Goal: Task Accomplishment & Management: Manage account settings

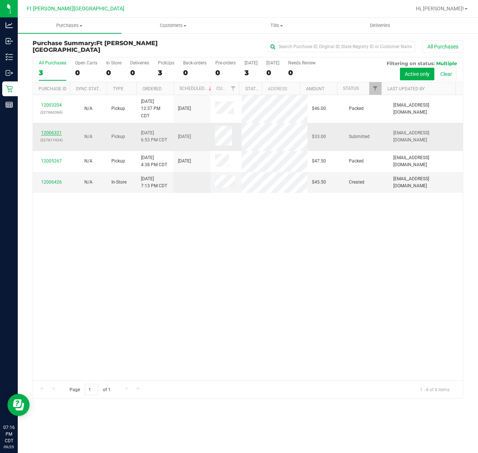
click at [56, 134] on link "12006321" at bounding box center [51, 132] width 21 height 5
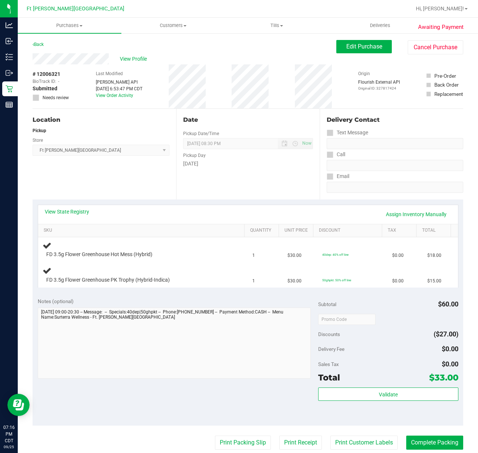
click at [156, 290] on div "View State Registry Assign Inventory Manually SKU Quantity Unit Price Discount …" at bounding box center [248, 245] width 430 height 93
click at [158, 305] on div "Notes (optional)" at bounding box center [178, 338] width 280 height 83
click at [161, 300] on div "Notes (optional)" at bounding box center [178, 300] width 280 height 7
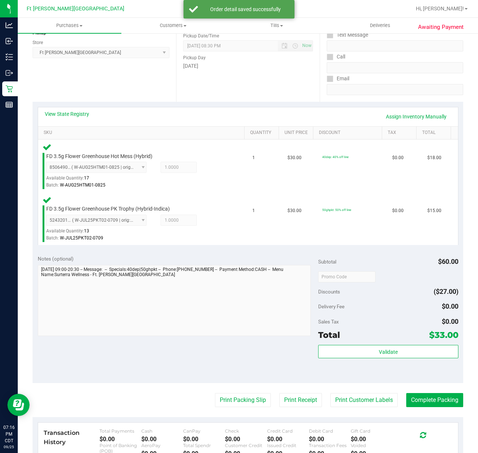
scroll to position [197, 0]
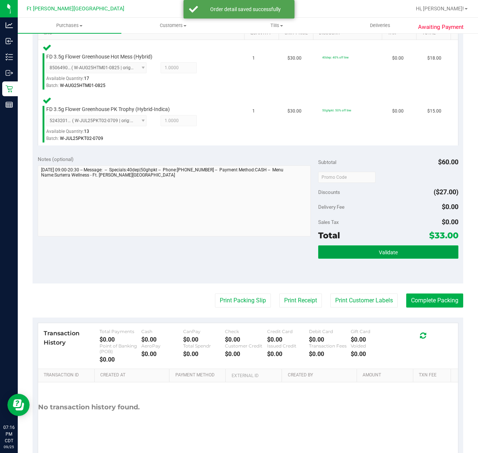
click at [366, 255] on button "Validate" at bounding box center [388, 251] width 140 height 13
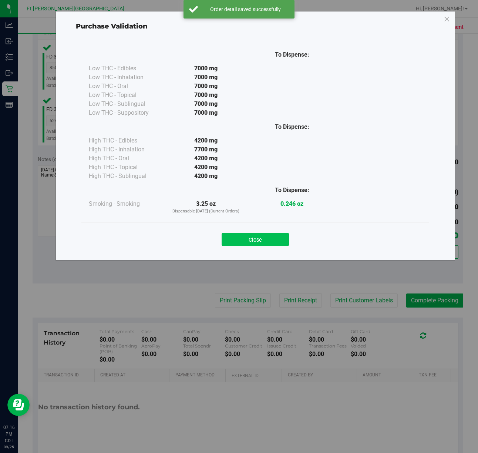
click at [268, 241] on button "Close" at bounding box center [255, 239] width 67 height 13
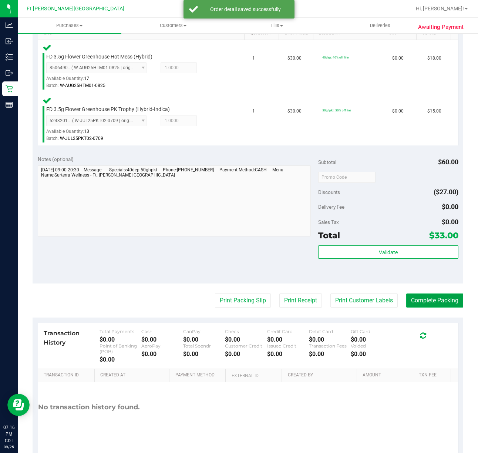
drag, startPoint x: 411, startPoint y: 301, endPoint x: 314, endPoint y: 263, distance: 103.8
click at [410, 301] on button "Complete Packing" at bounding box center [434, 300] width 57 height 14
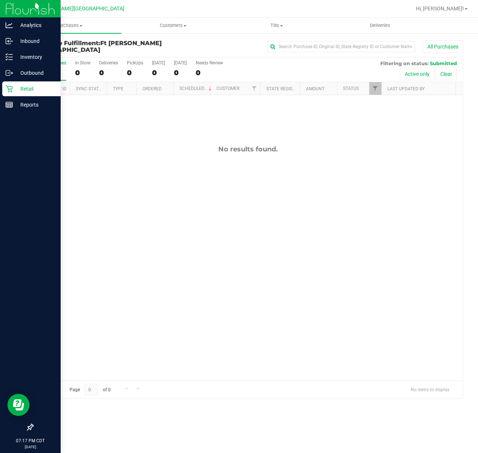
click at [9, 82] on div "Retail" at bounding box center [31, 88] width 58 height 15
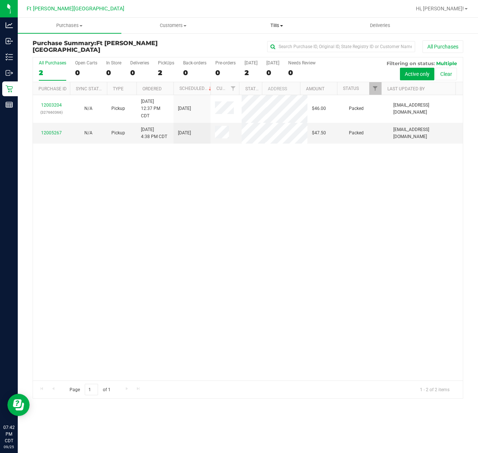
click at [276, 28] on span "Tills" at bounding box center [276, 25] width 103 height 7
click at [260, 46] on span "Manage tills" at bounding box center [250, 44] width 50 height 6
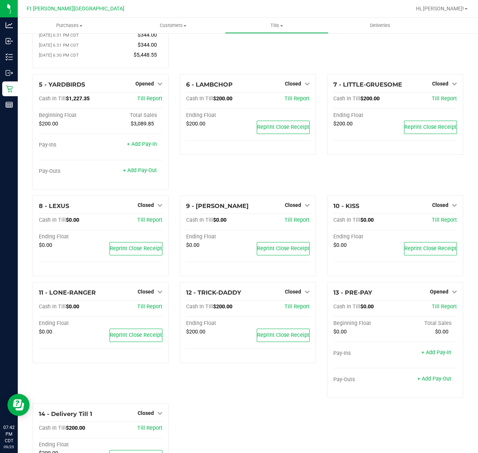
scroll to position [148, 0]
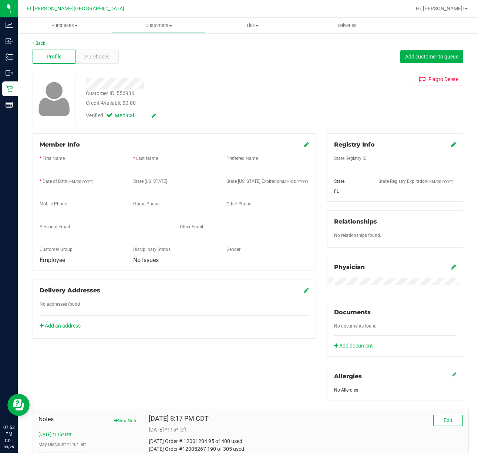
scroll to position [252, 0]
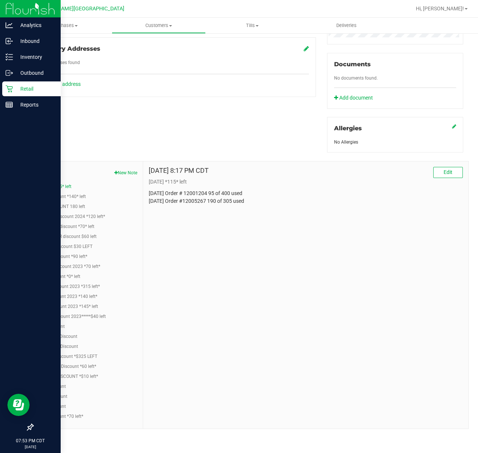
click at [14, 90] on p "Retail" at bounding box center [35, 88] width 44 height 9
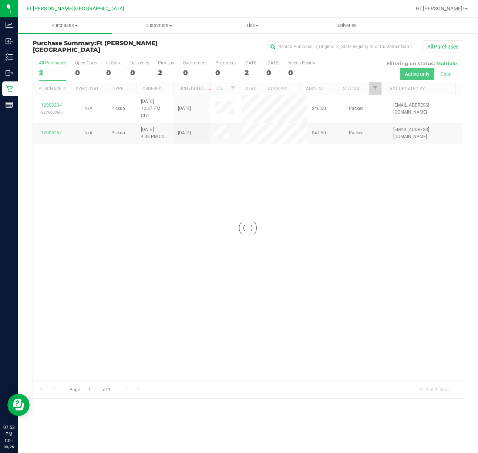
click at [239, 232] on div at bounding box center [248, 227] width 430 height 341
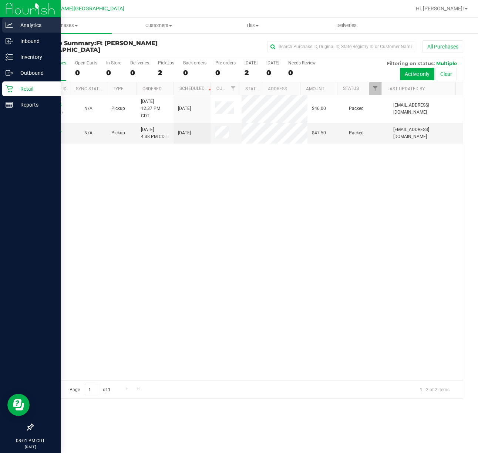
click at [16, 25] on p "Analytics" at bounding box center [35, 25] width 44 height 9
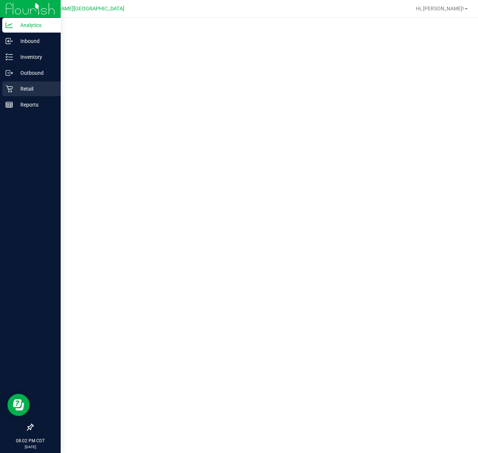
click at [19, 83] on div "Retail" at bounding box center [31, 88] width 58 height 15
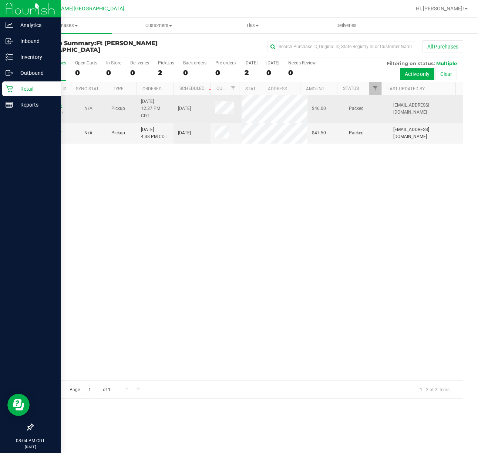
click at [56, 106] on link "12003204" at bounding box center [51, 104] width 21 height 5
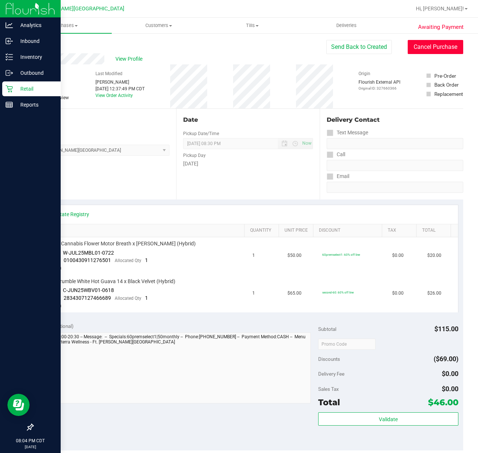
click at [410, 45] on button "Cancel Purchase" at bounding box center [435, 47] width 55 height 14
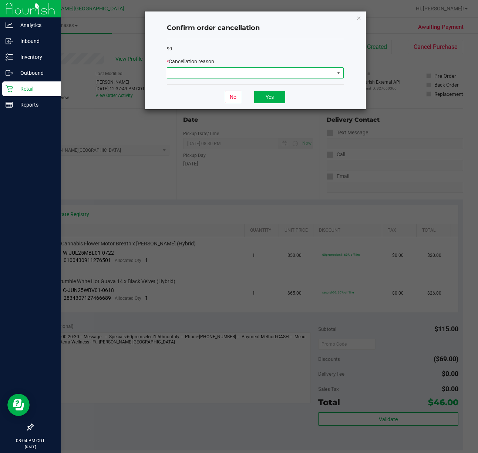
click at [315, 74] on span at bounding box center [250, 73] width 167 height 10
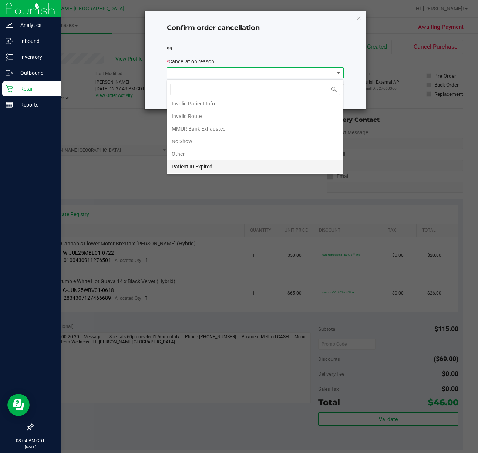
scroll to position [41, 0]
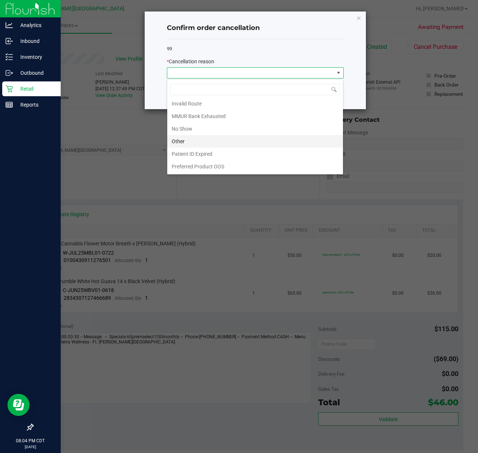
click at [243, 142] on li "Other" at bounding box center [255, 141] width 176 height 13
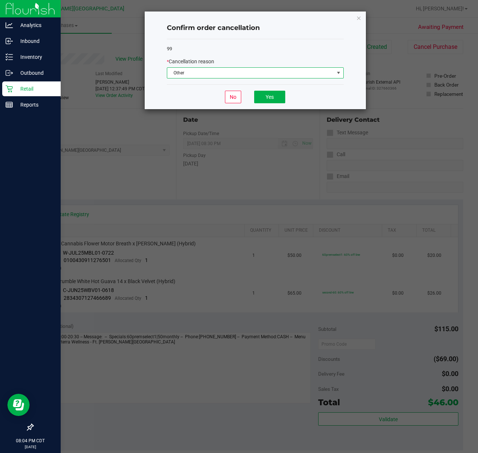
click at [241, 78] on span "Other" at bounding box center [250, 73] width 167 height 10
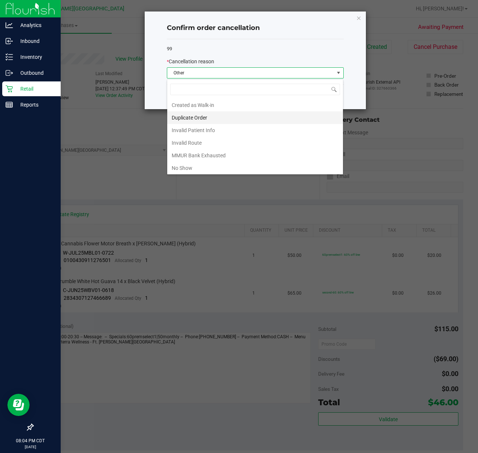
scroll to position [11, 176]
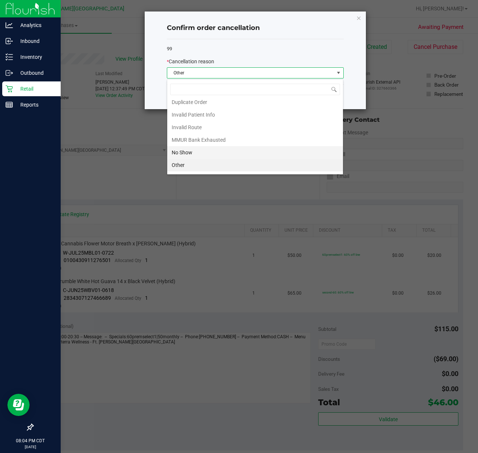
click at [218, 149] on li "No Show" at bounding box center [255, 152] width 176 height 13
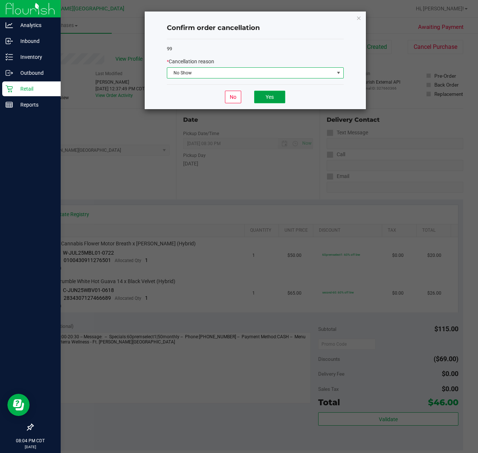
click at [263, 98] on button "Yes" at bounding box center [269, 97] width 31 height 13
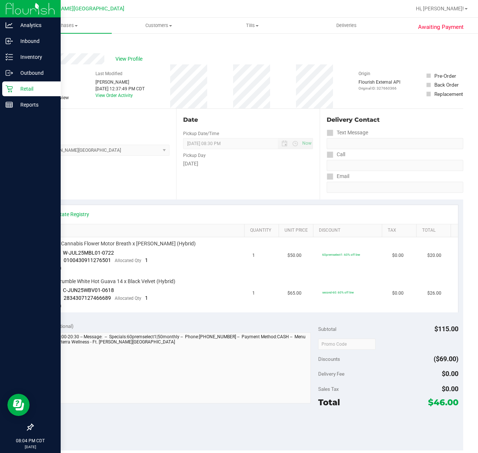
click at [14, 83] on div "Retail" at bounding box center [31, 88] width 58 height 15
